Goal: Find specific page/section: Find specific page/section

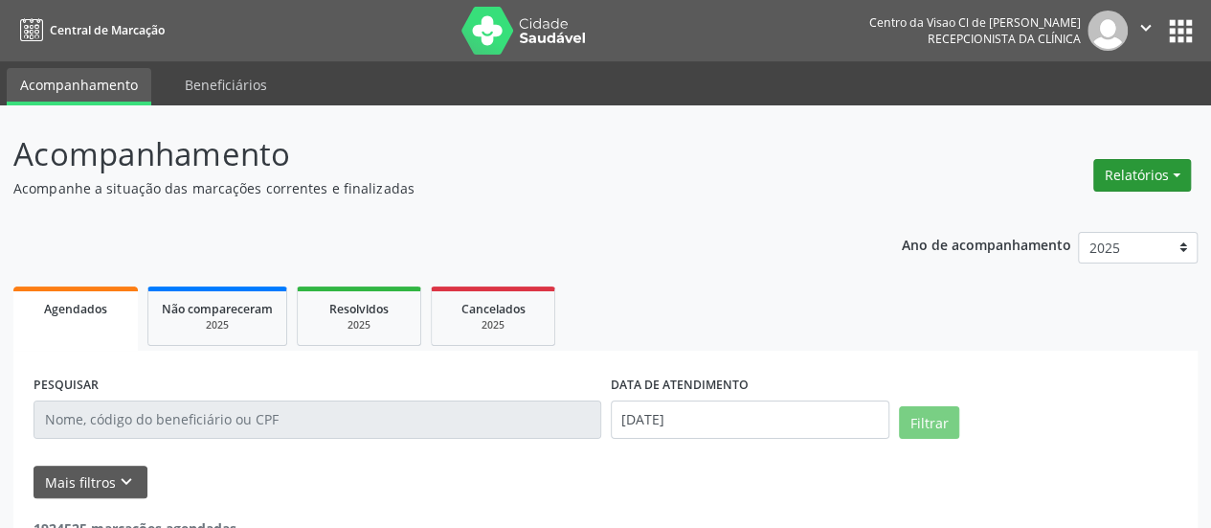
click at [1153, 166] on button "Relatórios" at bounding box center [1142, 175] width 98 height 33
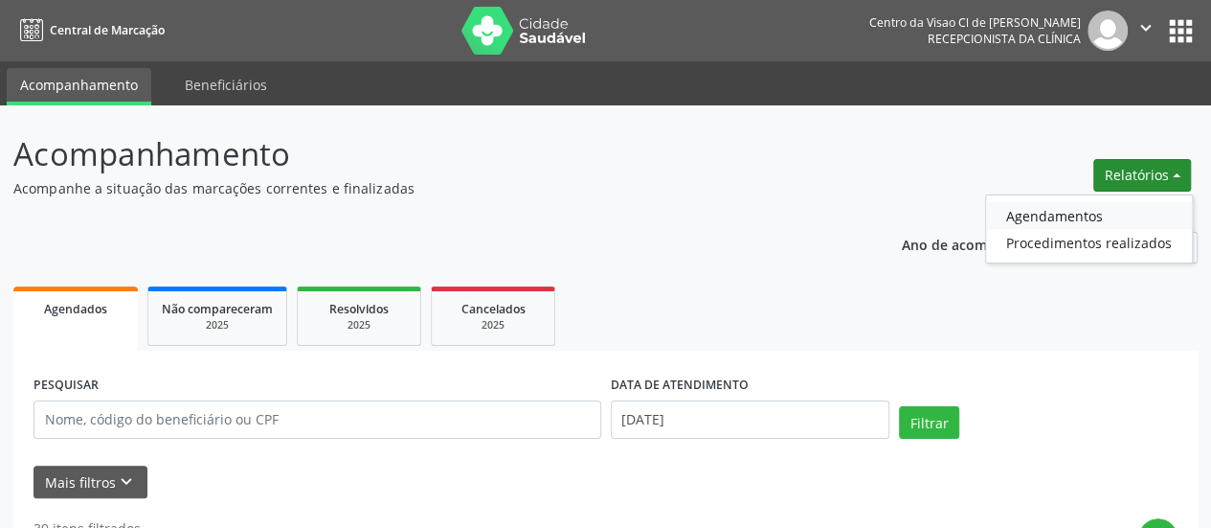
click at [1090, 210] on link "Agendamentos" at bounding box center [1089, 215] width 206 height 27
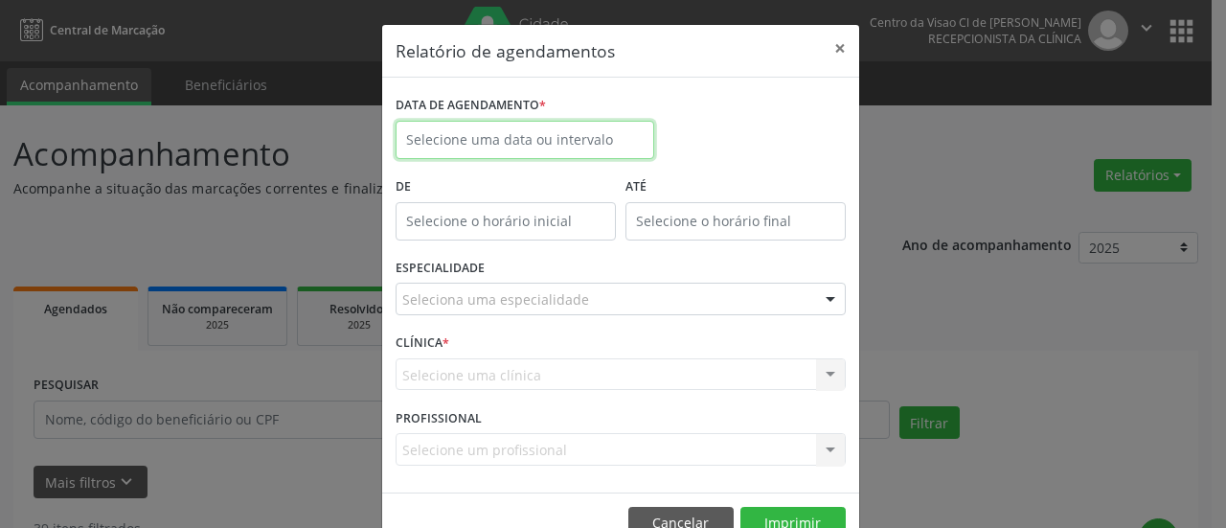
click at [569, 133] on input "text" at bounding box center [524, 140] width 259 height 38
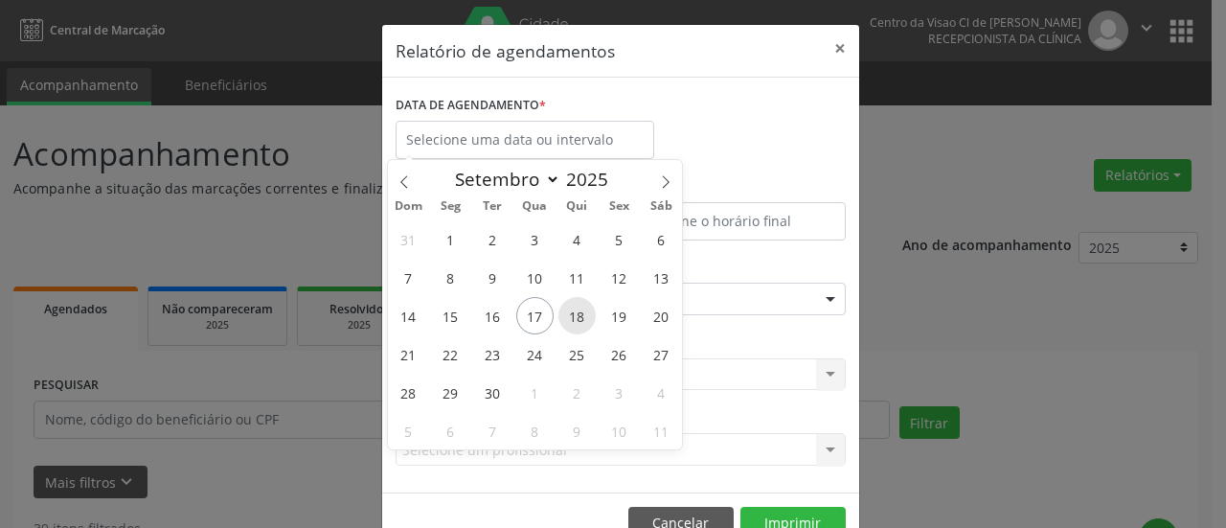
click at [575, 319] on span "18" at bounding box center [576, 315] width 37 height 37
type input "[DATE]"
click at [575, 319] on span "18" at bounding box center [576, 315] width 37 height 37
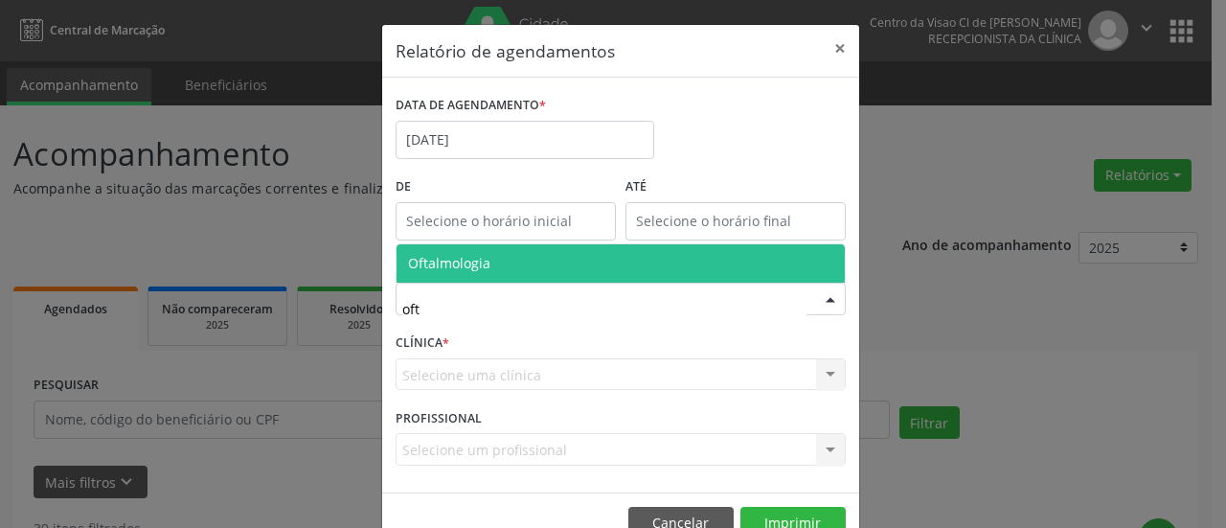
click at [543, 243] on div "Oftalmologia Nenhum resultado encontrado para: " oft " Não há nenhuma opção par…" at bounding box center [620, 262] width 450 height 39
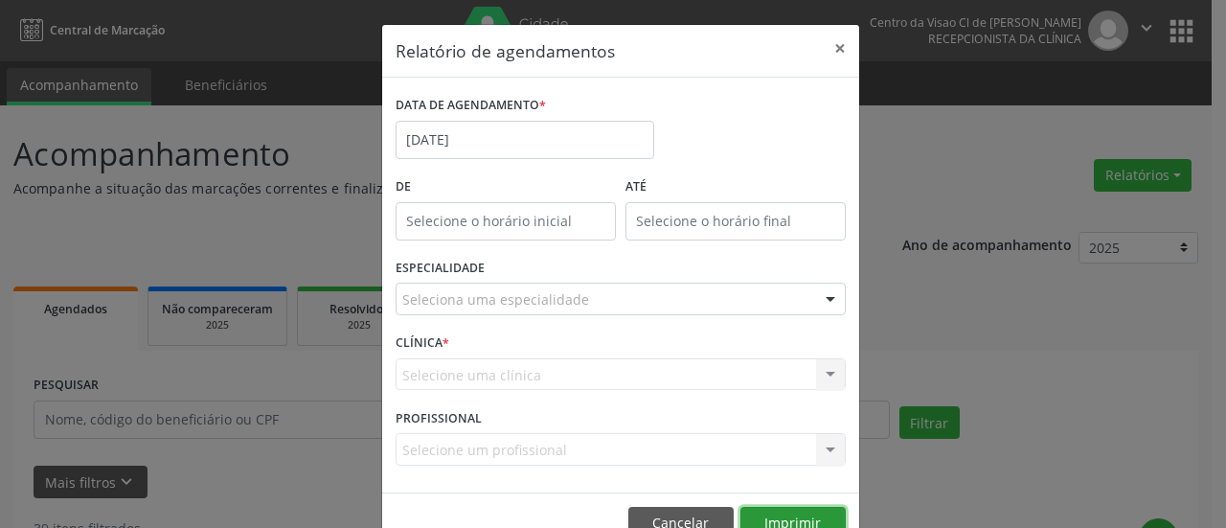
click at [755, 508] on button "Imprimir" at bounding box center [792, 523] width 105 height 33
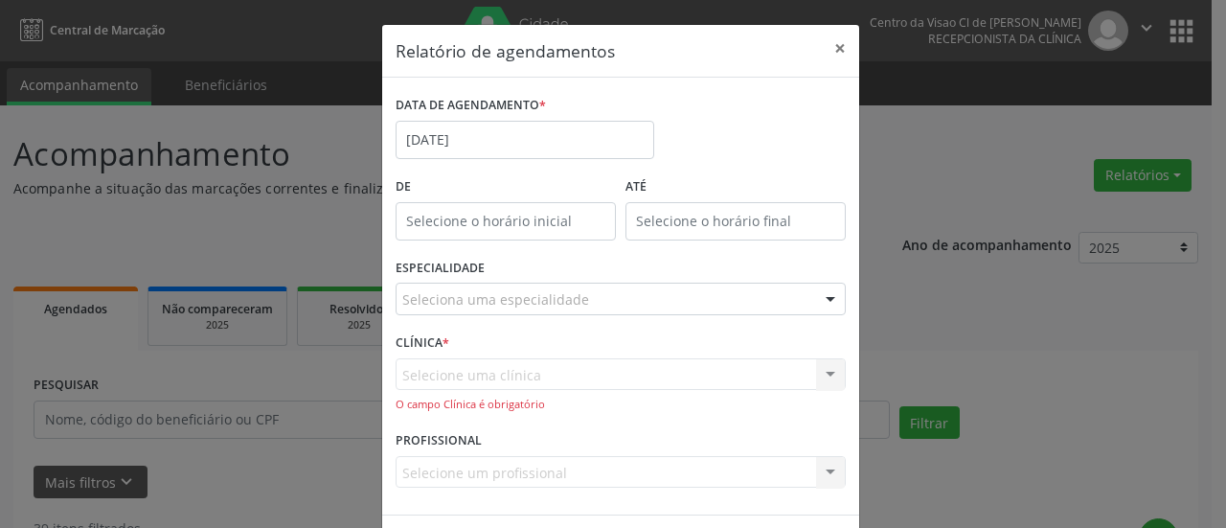
click at [566, 377] on div "Selecione uma clínica Nenhum resultado encontrado para: " " Não há nenhuma opçã…" at bounding box center [620, 385] width 450 height 55
click at [565, 372] on div "Selecione uma clínica Nenhum resultado encontrado para: " " Não há nenhuma opçã…" at bounding box center [620, 385] width 450 height 55
click at [515, 386] on div "Selecione uma clínica Nenhum resultado encontrado para: " " Não há nenhuma opçã…" at bounding box center [620, 385] width 450 height 55
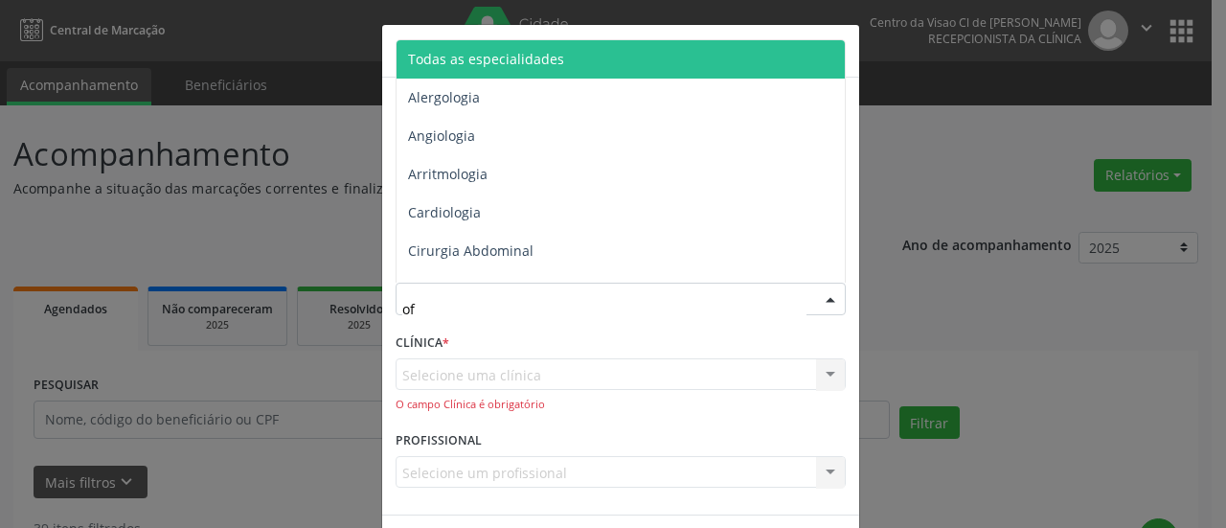
type input "oft"
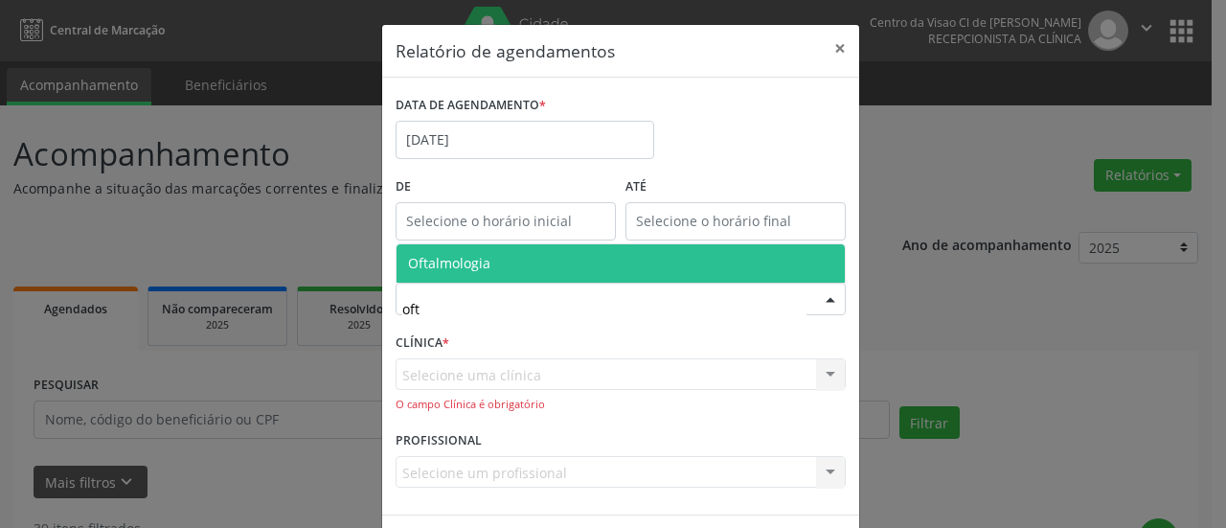
click at [487, 269] on span "Oftalmologia" at bounding box center [620, 263] width 448 height 38
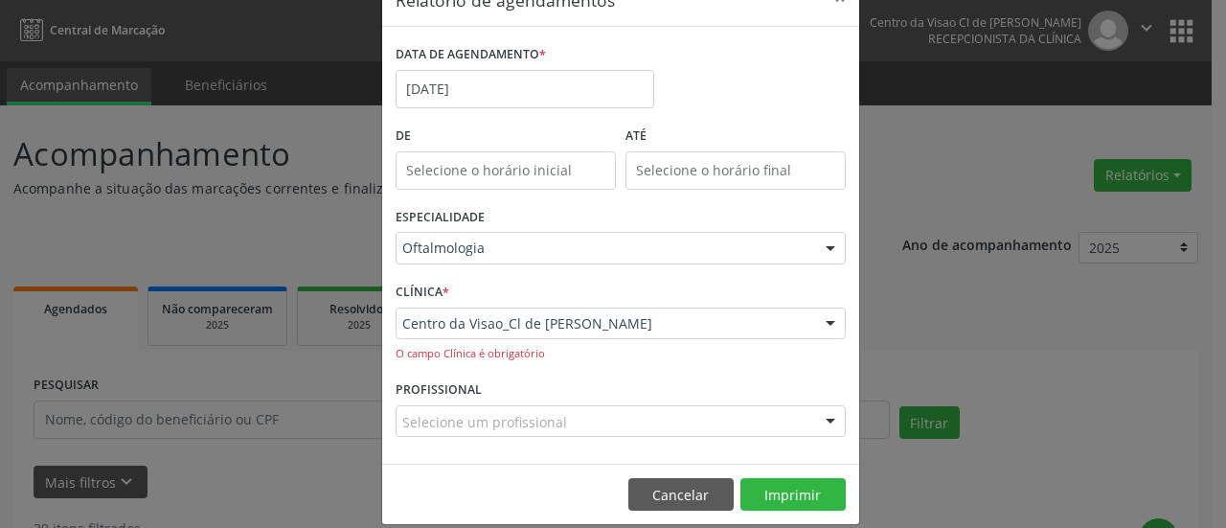
scroll to position [69, 0]
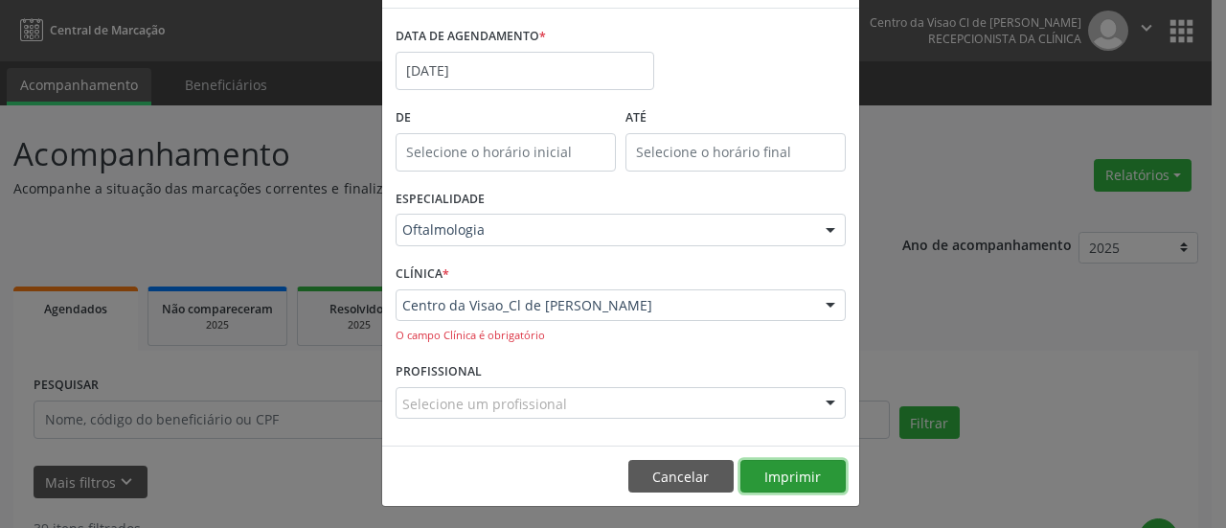
click at [796, 465] on button "Imprimir" at bounding box center [792, 476] width 105 height 33
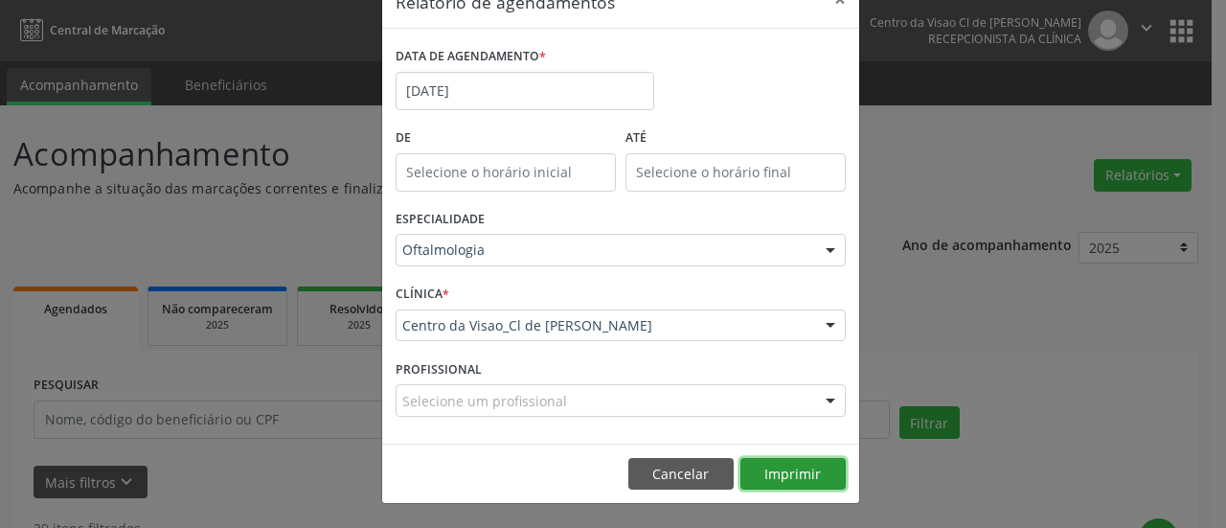
scroll to position [46, 0]
